Goal: Register for event/course

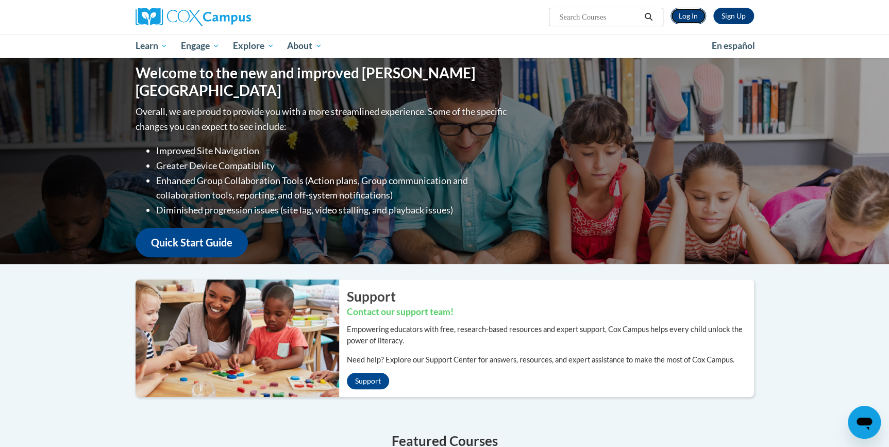
click at [689, 15] on link "Log In" at bounding box center [689, 16] width 36 height 16
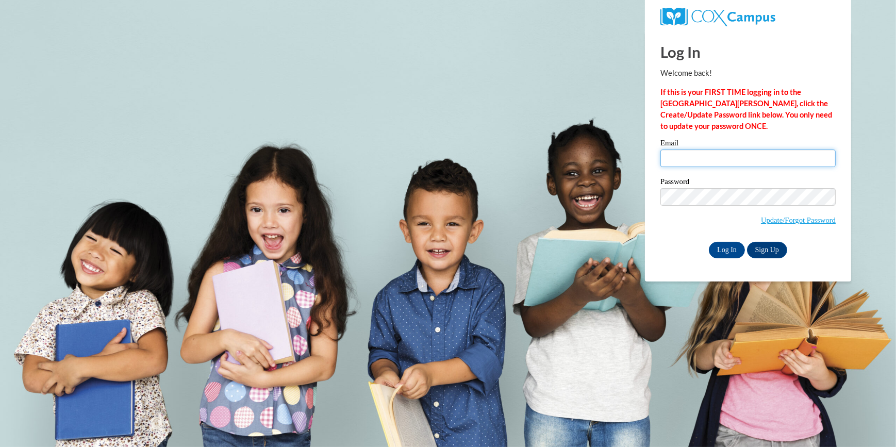
click at [683, 160] on input "Email" at bounding box center [748, 159] width 175 height 18
type input "[EMAIL_ADDRESS][DOMAIN_NAME]"
click at [737, 252] on input "Log In" at bounding box center [727, 250] width 36 height 16
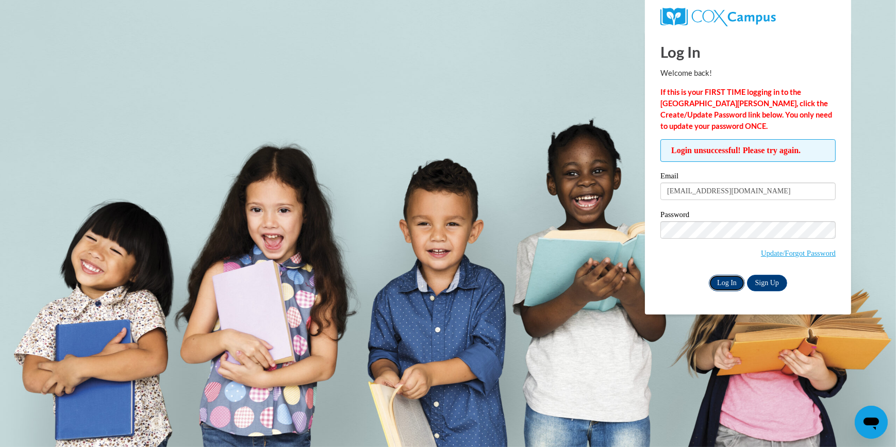
click at [730, 284] on input "Log In" at bounding box center [727, 283] width 36 height 16
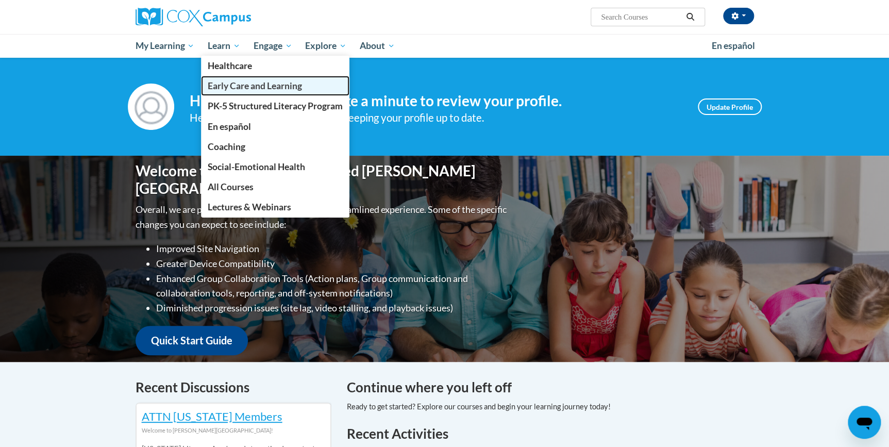
click at [227, 82] on span "Early Care and Learning" at bounding box center [255, 85] width 94 height 11
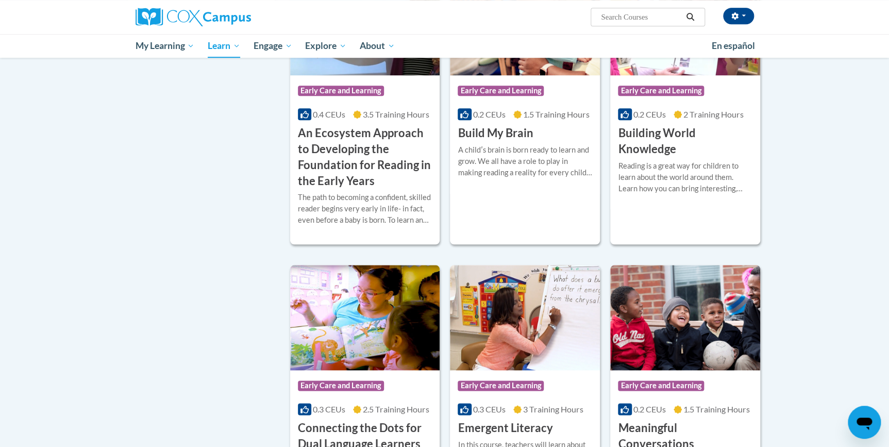
scroll to position [352, 0]
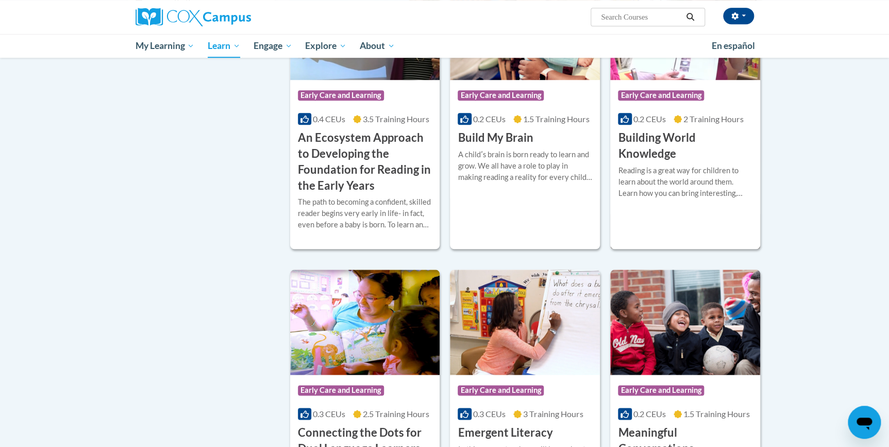
click at [655, 118] on span "0.2 CEUs" at bounding box center [650, 119] width 32 height 10
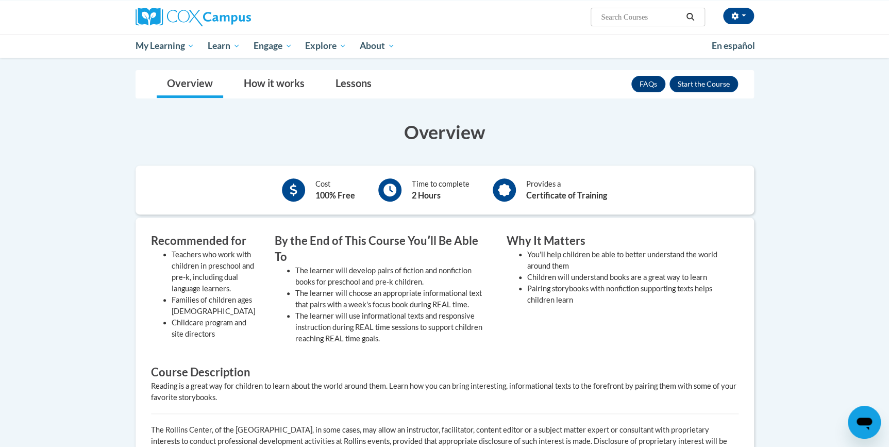
scroll to position [140, 0]
click at [712, 85] on button "Enroll" at bounding box center [704, 83] width 69 height 16
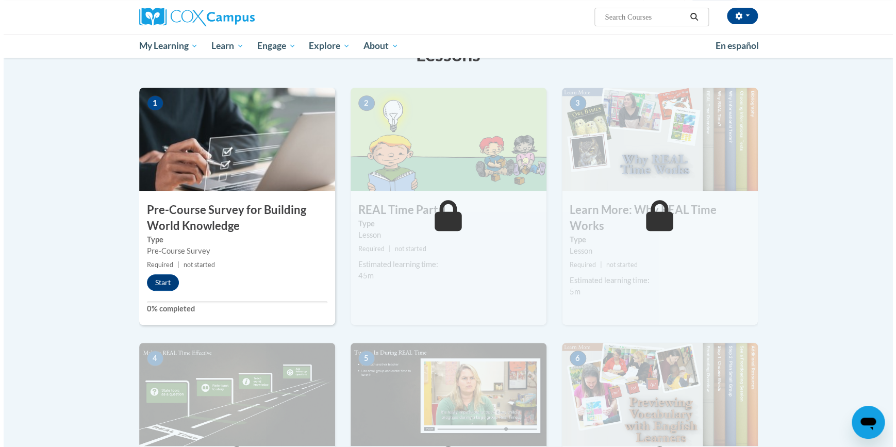
scroll to position [187, 0]
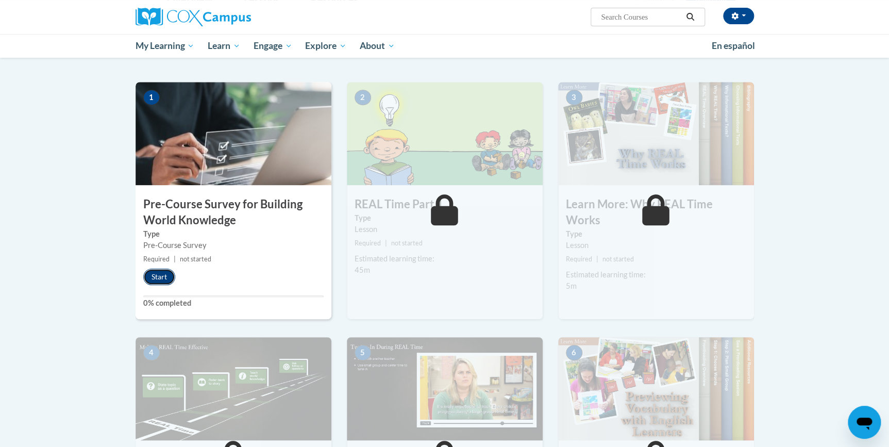
click at [166, 278] on button "Start" at bounding box center [159, 277] width 32 height 16
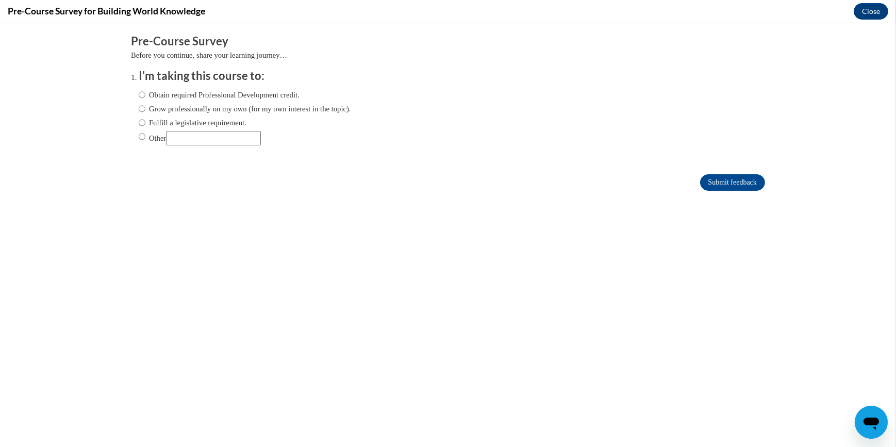
scroll to position [0, 0]
click at [139, 95] on input "Obtain required Professional Development credit." at bounding box center [142, 94] width 7 height 11
radio input "true"
click at [706, 179] on input "Submit feedback" at bounding box center [732, 182] width 65 height 16
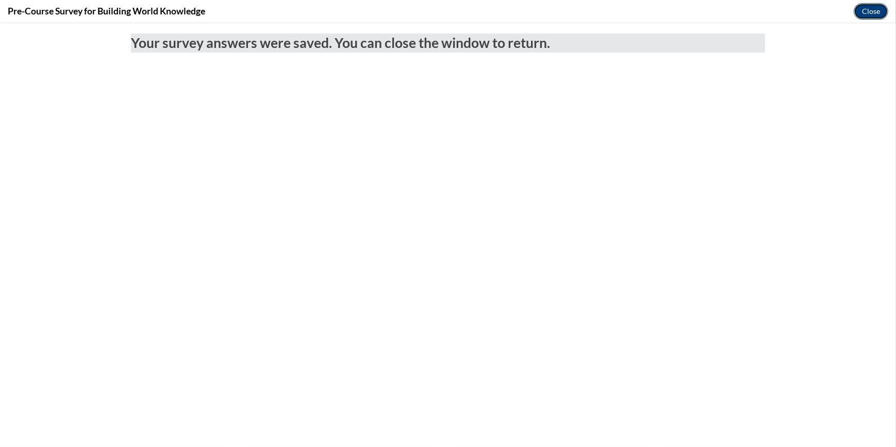
click at [866, 8] on button "Close" at bounding box center [871, 11] width 35 height 16
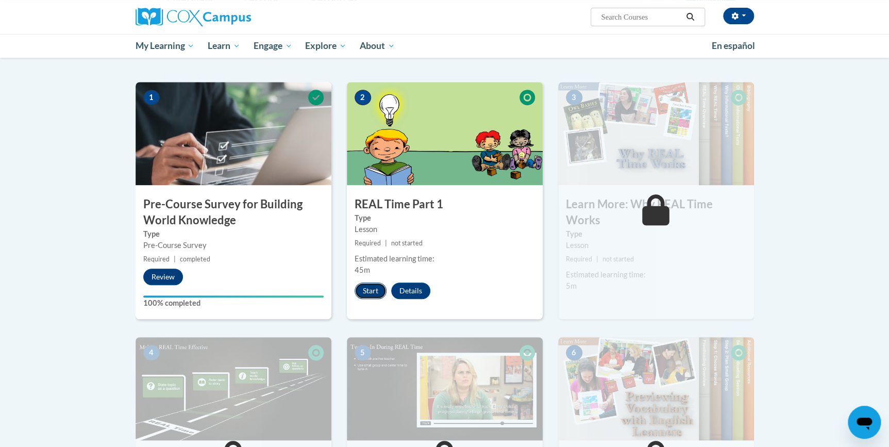
click at [377, 291] on button "Start" at bounding box center [371, 291] width 32 height 16
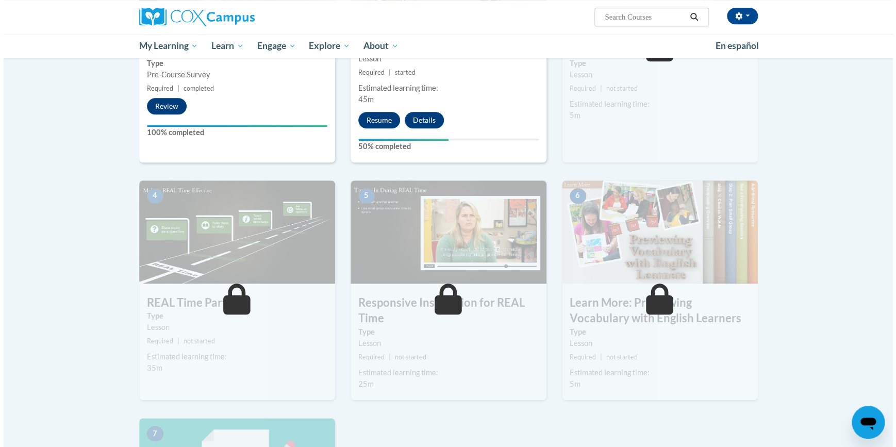
scroll to position [375, 0]
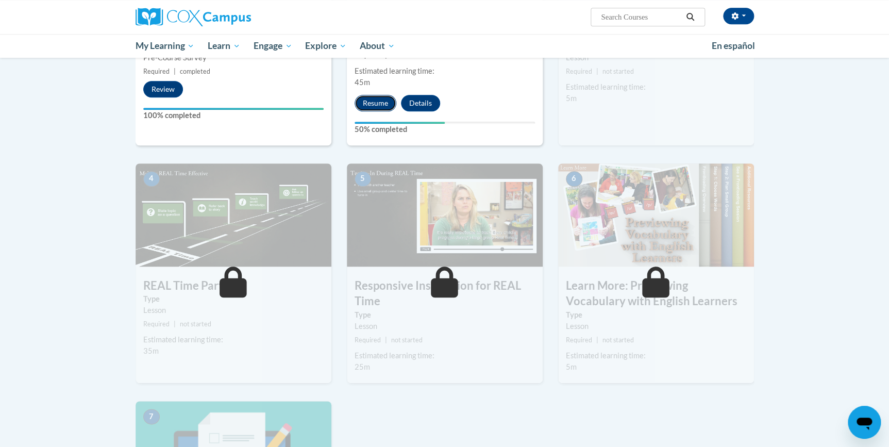
click at [382, 108] on button "Resume" at bounding box center [376, 103] width 42 height 16
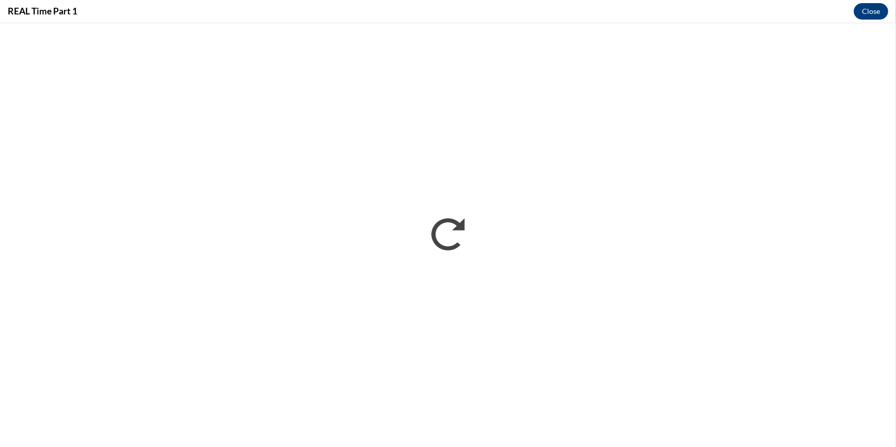
scroll to position [0, 0]
